Goal: Navigation & Orientation: Find specific page/section

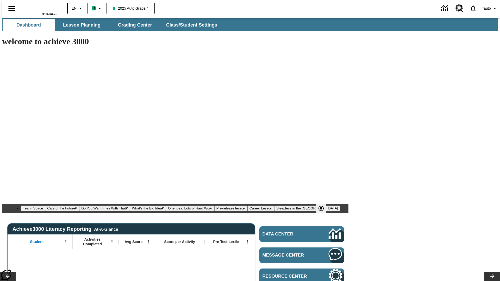
type input "-1"
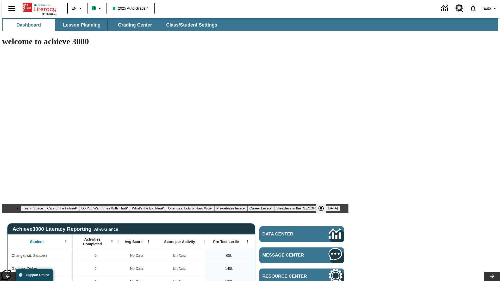
click at [80, 25] on span "Lesson Planning" at bounding box center [82, 25] width 38 height 6
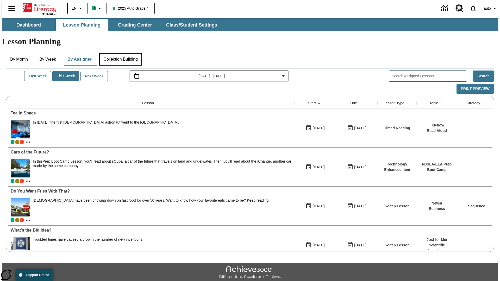
click at [120, 53] on button "Collection Building" at bounding box center [120, 59] width 43 height 13
